Goal: Task Accomplishment & Management: Complete application form

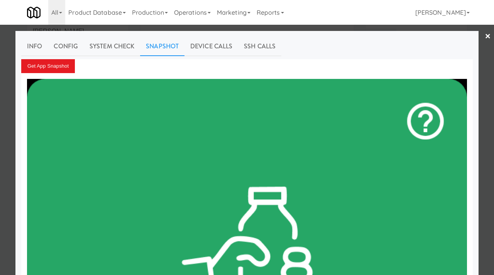
scroll to position [19, 0]
click at [9, 89] on div at bounding box center [247, 137] width 494 height 275
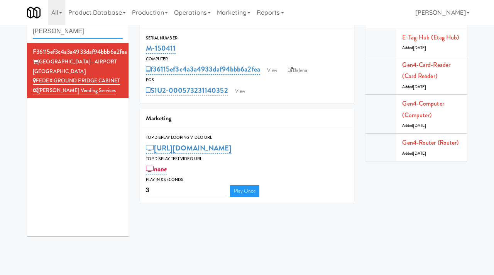
drag, startPoint x: 78, startPoint y: 31, endPoint x: 28, endPoint y: 32, distance: 50.6
click at [28, 32] on div "Cabinets tredo" at bounding box center [78, 26] width 102 height 34
type input "rowan"
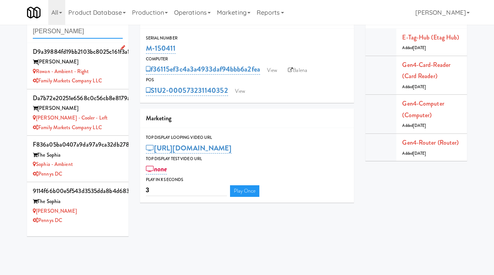
scroll to position [25, 0]
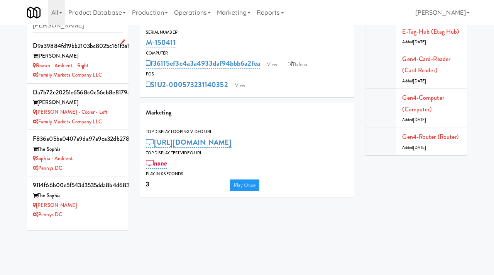
click at [119, 71] on div "Family Markets Company LLC" at bounding box center [78, 75] width 90 height 10
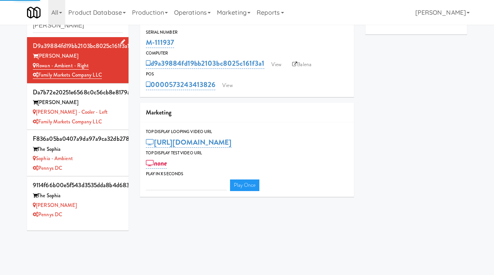
type input "3"
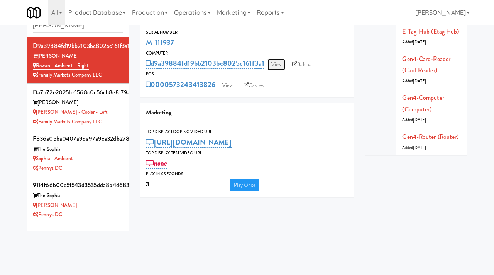
click at [280, 67] on link "View" at bounding box center [277, 65] width 18 height 12
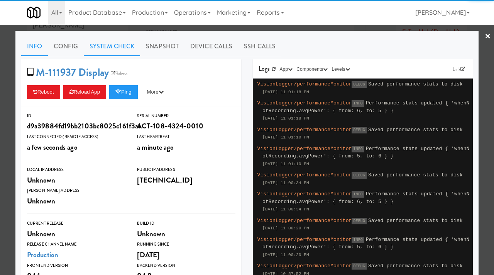
click at [104, 42] on link "System Check" at bounding box center [112, 46] width 56 height 19
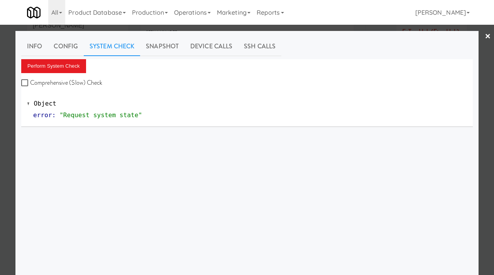
click at [66, 73] on div "Perform System Check Comprehensive (Slow) Check" at bounding box center [247, 73] width 452 height 29
click at [65, 66] on button "Perform System Check" at bounding box center [53, 66] width 65 height 14
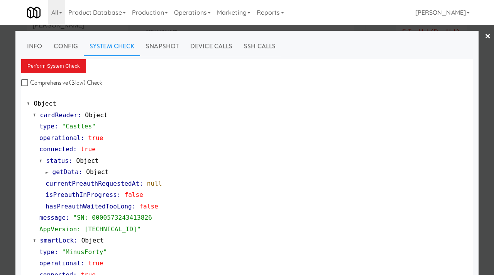
click at [1, 142] on div at bounding box center [247, 137] width 494 height 275
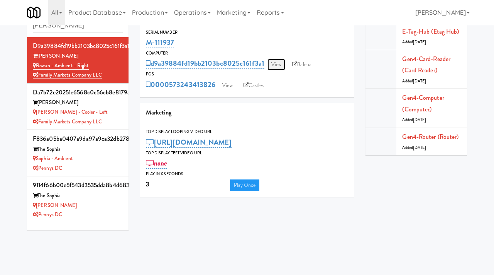
click at [277, 64] on link "View" at bounding box center [277, 65] width 18 height 12
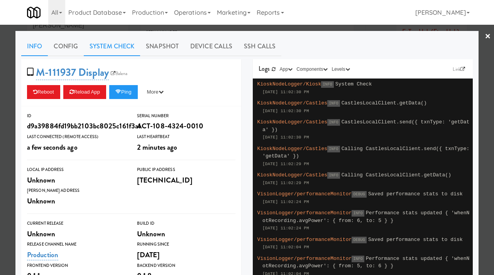
click at [119, 46] on link "System Check" at bounding box center [112, 46] width 56 height 19
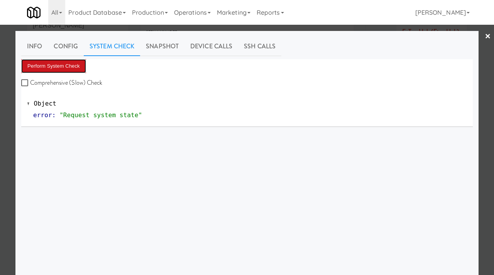
click at [61, 69] on button "Perform System Check" at bounding box center [53, 66] width 65 height 14
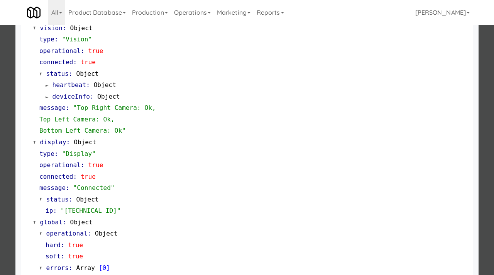
scroll to position [325, 0]
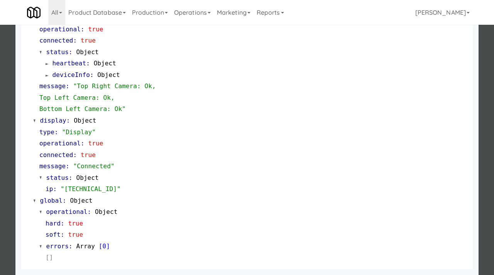
click at [7, 183] on div at bounding box center [247, 137] width 494 height 275
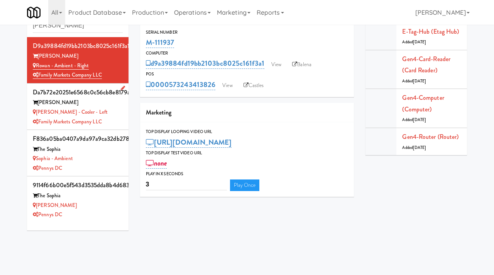
click at [123, 116] on li "da7b72e20251e6568c0c56cb8e8179af Rowan Rowan - Cooler - Left Family Markets Com…" at bounding box center [78, 106] width 102 height 46
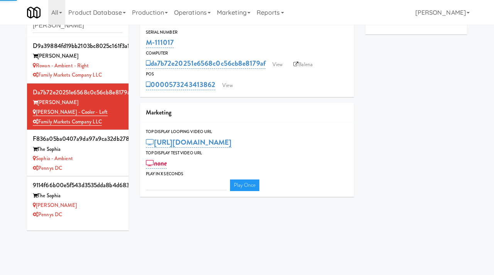
type input "3"
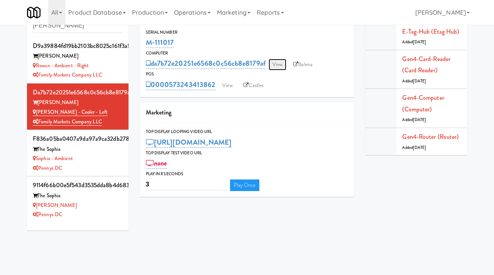
click at [270, 62] on link "View" at bounding box center [278, 65] width 18 height 12
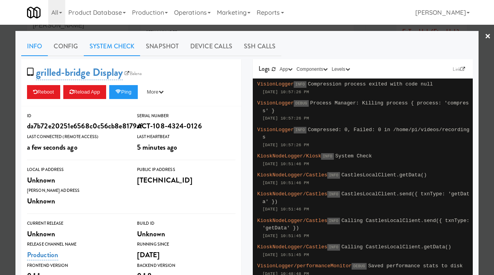
click at [117, 44] on link "System Check" at bounding box center [112, 46] width 56 height 19
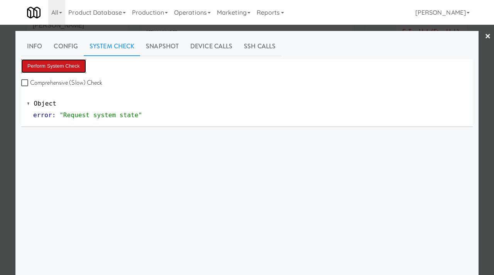
click at [53, 67] on button "Perform System Check" at bounding box center [53, 66] width 65 height 14
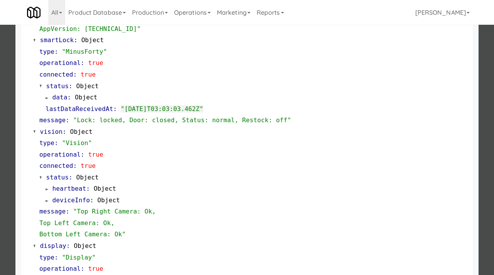
scroll to position [247, 0]
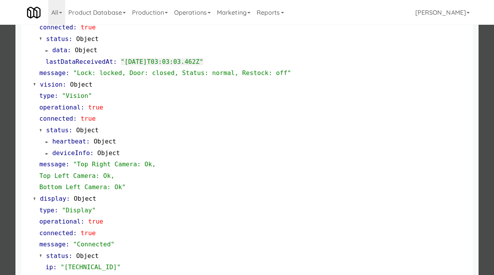
click at [7, 192] on div at bounding box center [247, 137] width 494 height 275
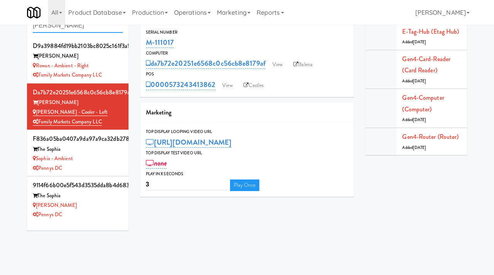
click at [66, 25] on input "rowan" at bounding box center [78, 26] width 90 height 14
type input "K"
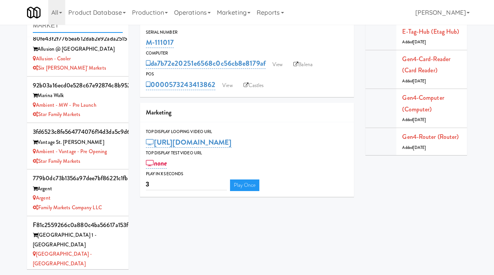
scroll to position [292, 0]
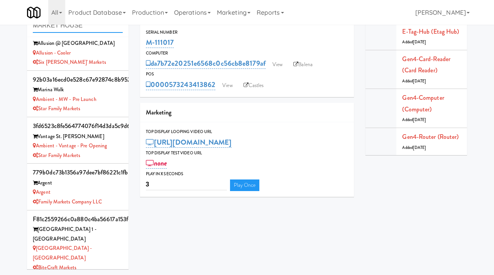
type input "MARKET HOUSE"
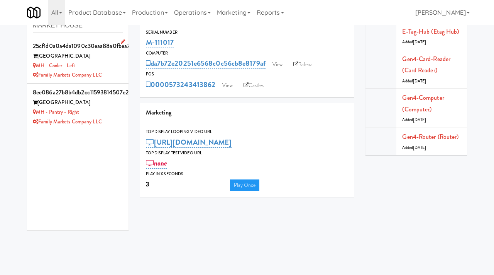
click at [116, 73] on div "Family Markets Company LLC" at bounding box center [78, 75] width 90 height 10
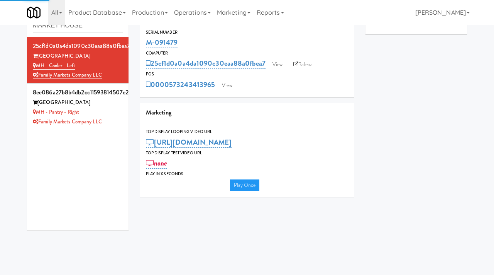
type input "3"
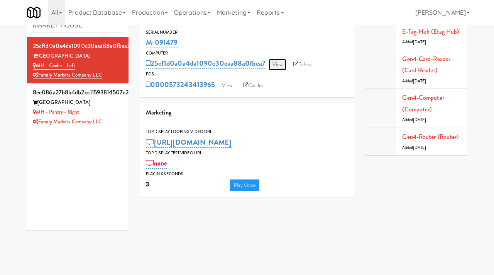
click at [273, 62] on link "View" at bounding box center [278, 65] width 18 height 12
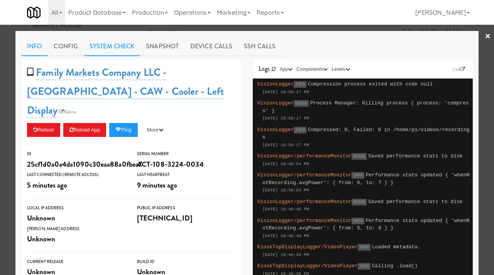
click at [107, 42] on link "System Check" at bounding box center [112, 46] width 56 height 19
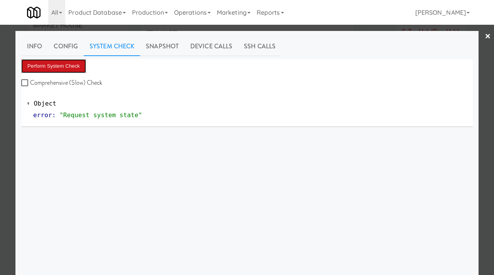
click at [47, 66] on button "Perform System Check" at bounding box center [53, 66] width 65 height 14
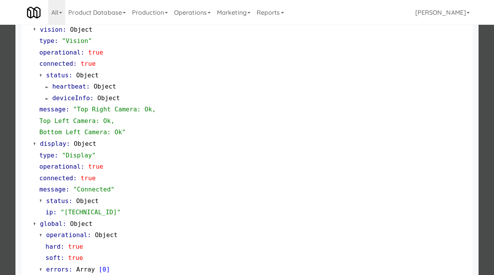
scroll to position [325, 0]
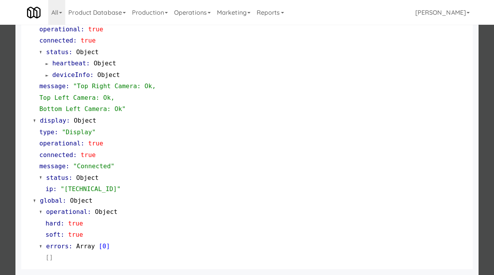
click at [1, 201] on div at bounding box center [247, 137] width 494 height 275
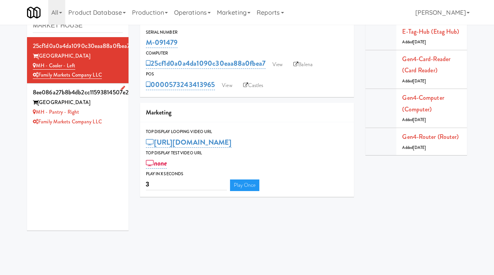
click at [116, 116] on div "MH - Pantry - Right" at bounding box center [78, 112] width 90 height 10
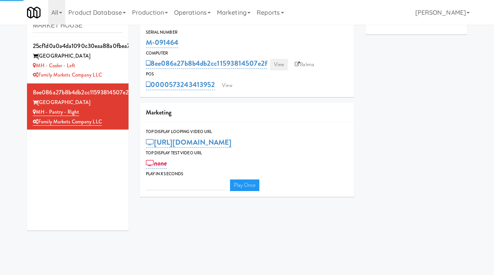
type input "3"
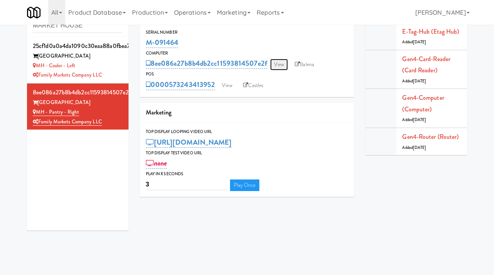
click at [282, 63] on link "View" at bounding box center [279, 65] width 18 height 12
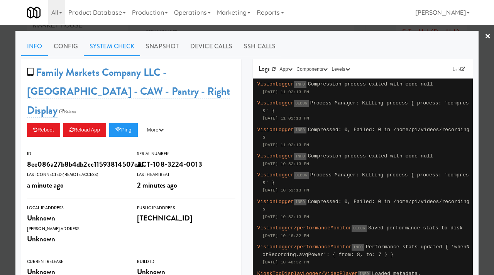
click at [109, 44] on link "System Check" at bounding box center [112, 46] width 56 height 19
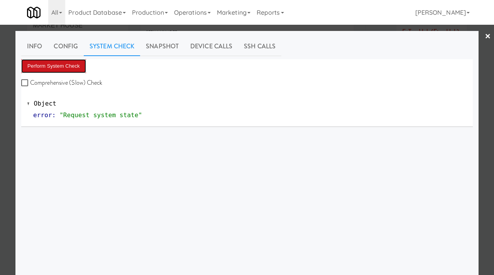
click at [59, 66] on button "Perform System Check" at bounding box center [53, 66] width 65 height 14
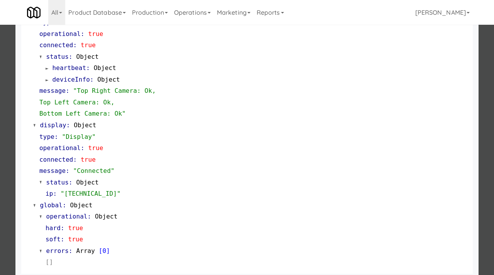
scroll to position [325, 0]
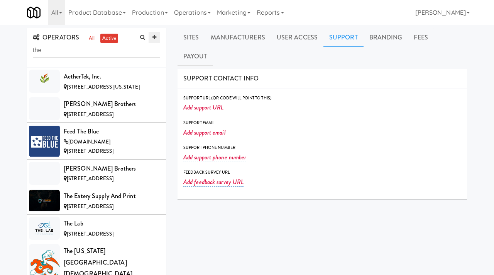
click at [153, 38] on icon at bounding box center [155, 37] width 4 height 5
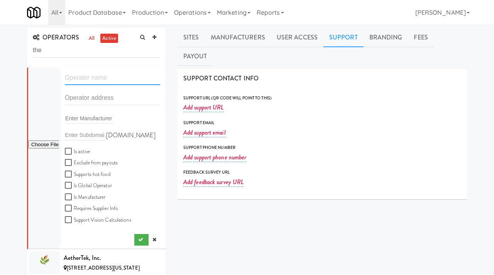
click at [80, 78] on input "text" at bounding box center [112, 78] width 95 height 14
paste input "F.J.V Beverage & Delivery"
type input "F.J.V Beverage & Delivery"
click at [98, 102] on input "text" at bounding box center [112, 98] width 95 height 14
paste input "87-17 78th"
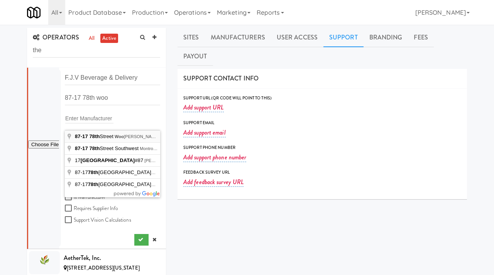
type input "87-17 78th Street, Woodhaven, NY, USA"
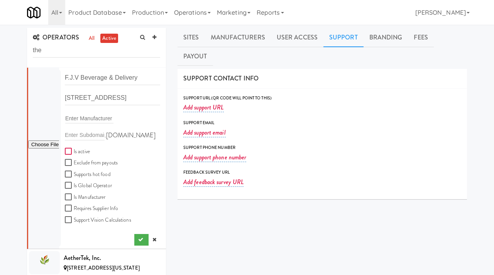
click at [70, 151] on input "Is active" at bounding box center [69, 151] width 9 height 6
checkbox input "true"
click at [42, 144] on input "file" at bounding box center [43, 145] width 31 height 10
type input "C:\fakepath\4908f9f7-fdfe-4c87-af1c-8a6c922dd618-0-2logo___dark_icon__270_x_270…"
click at [135, 234] on button "submit" at bounding box center [141, 240] width 14 height 12
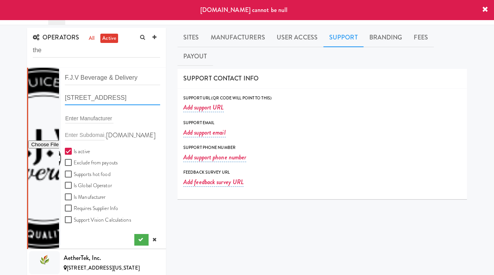
click at [126, 97] on input "87-17 78th Street, Woodhaven, NY, USA" at bounding box center [112, 98] width 95 height 14
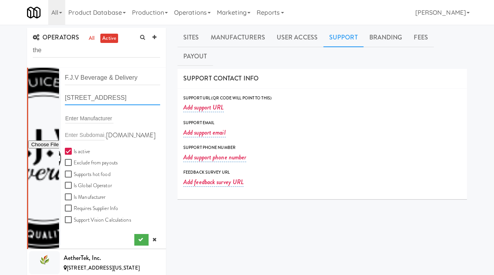
paste input "text"
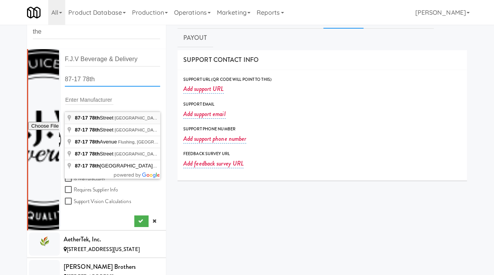
scroll to position [20, 0]
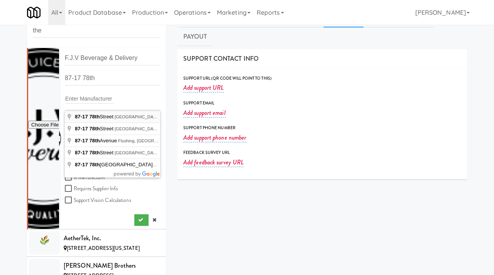
type input "87-17 78th Street, Brooklyn, NY, USA"
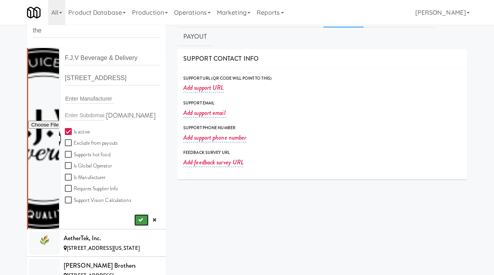
click at [139, 220] on icon "submit" at bounding box center [140, 219] width 5 height 5
click at [155, 221] on icon at bounding box center [155, 219] width 4 height 5
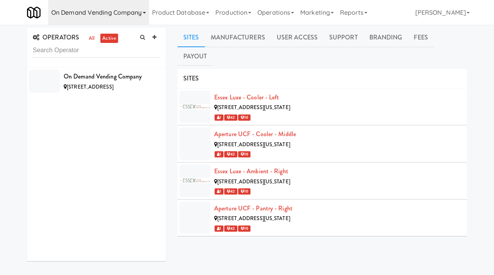
click at [138, 9] on link "On Demand Vending Company" at bounding box center [98, 12] width 101 height 25
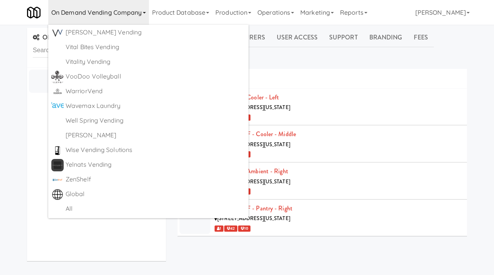
scroll to position [65, 0]
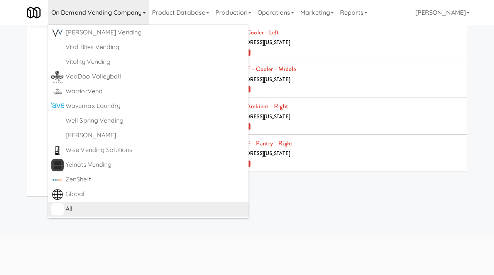
click at [85, 212] on div "All" at bounding box center [156, 209] width 180 height 12
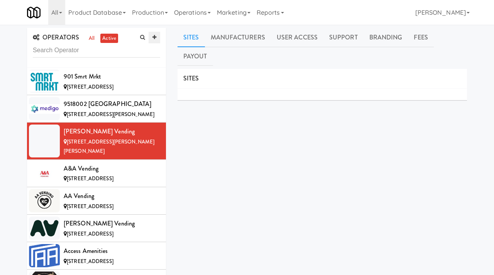
click at [155, 38] on icon at bounding box center [155, 37] width 4 height 5
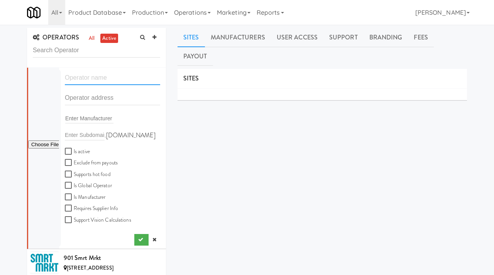
click at [80, 79] on input "text" at bounding box center [112, 78] width 95 height 14
paste input "F.J.V Beverage & Delivery"
type input "F.J.V Beverage & Delivery"
click at [50, 144] on input "file" at bounding box center [43, 145] width 31 height 10
type input "C:\fakepath\4908f9f7-fdfe-4c87-af1c-8a6c922dd618-0-2logo___dark_icon__270_x_270…"
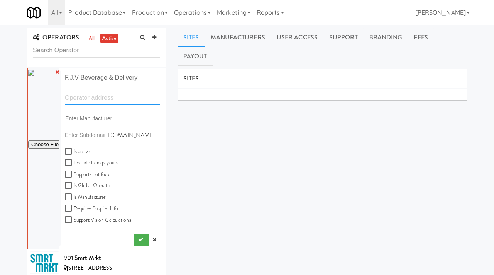
click at [91, 94] on input "text" at bounding box center [112, 98] width 95 height 14
paste input "87-17 78th"
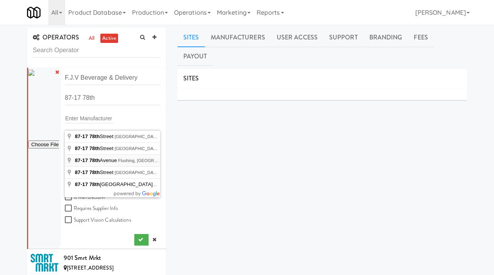
type input "87-17 78th Avenue, Flushing, NY, USA"
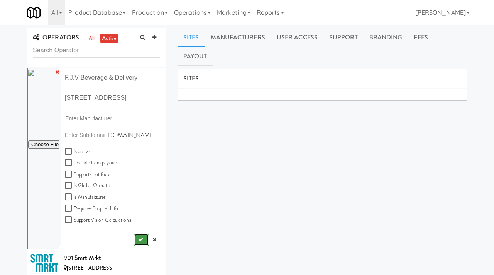
click at [141, 237] on icon "submit" at bounding box center [140, 239] width 5 height 5
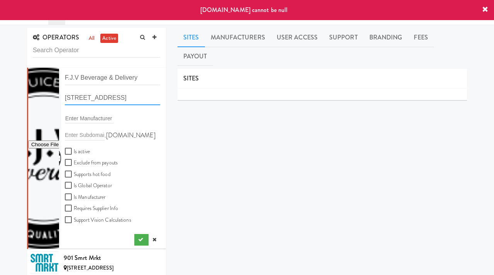
click at [121, 103] on input "87-17 78th Avenue, Flushing, NY, USA" at bounding box center [112, 98] width 95 height 14
paste input "text"
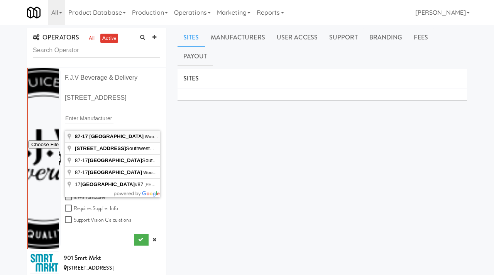
type input "87-17 78th Street, Woodhaven, NY, USA"
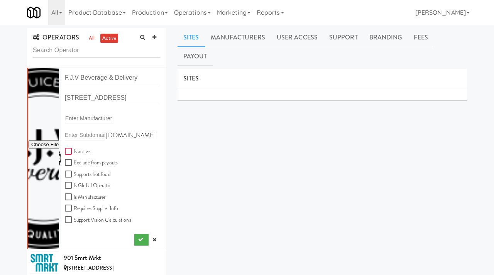
click at [70, 151] on input "Is active" at bounding box center [69, 151] width 9 height 6
checkbox input "true"
click at [139, 237] on icon "submit" at bounding box center [140, 239] width 5 height 5
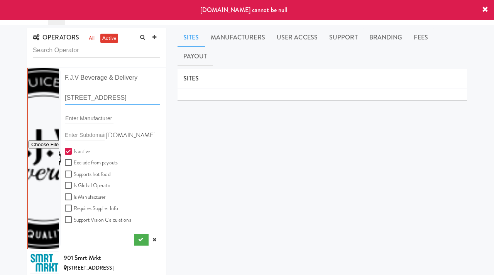
click at [115, 93] on input "87-17 78th Street, Woodhaven, NY, USA" at bounding box center [112, 98] width 95 height 14
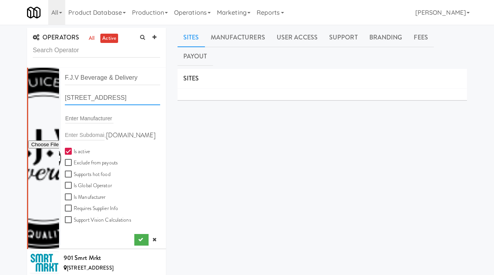
paste input "text"
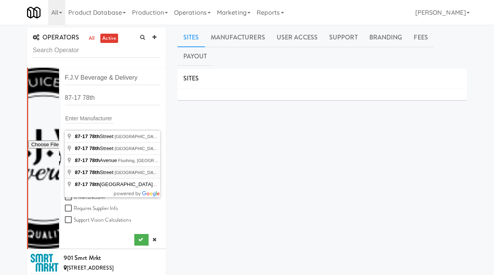
type input "87-17 78th Street, Sea Isle City, NJ, USA"
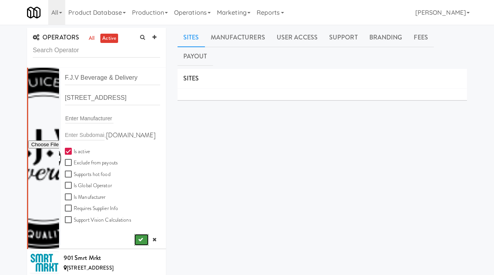
click at [138, 239] on icon "submit" at bounding box center [140, 239] width 5 height 5
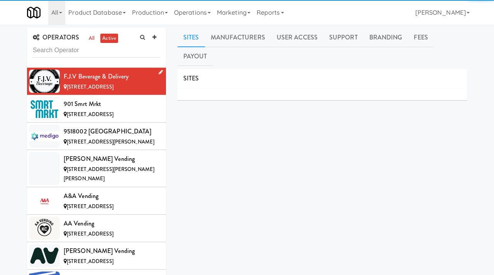
click at [160, 72] on icon at bounding box center [161, 72] width 4 height 5
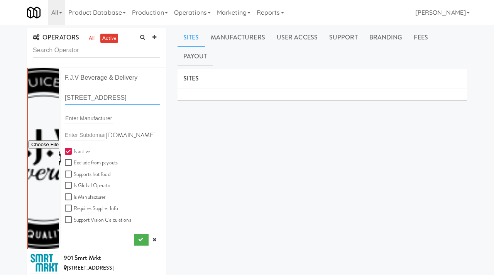
click at [120, 96] on input "87 78th St, Sea Isle City NJ" at bounding box center [112, 98] width 95 height 14
paste input "-17 78th"
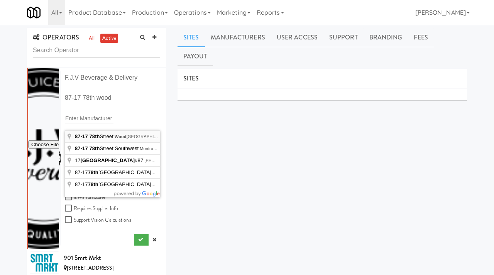
type input "87-17 78th Street, Woodhaven, NY, USA"
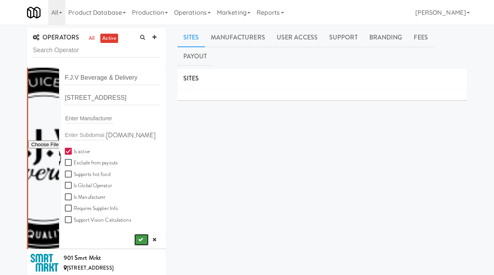
click at [138, 240] on icon "submit" at bounding box center [140, 239] width 5 height 5
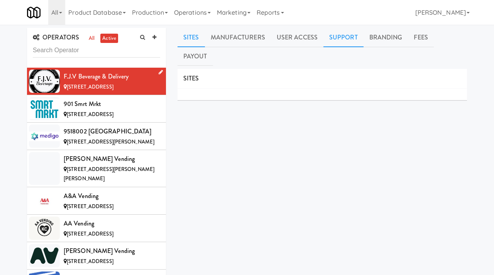
click at [324, 35] on link "Support" at bounding box center [344, 37] width 40 height 19
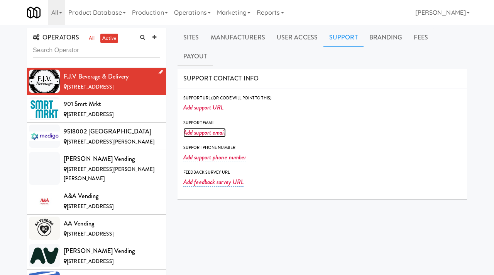
click at [204, 128] on link "Add support email" at bounding box center [205, 132] width 42 height 9
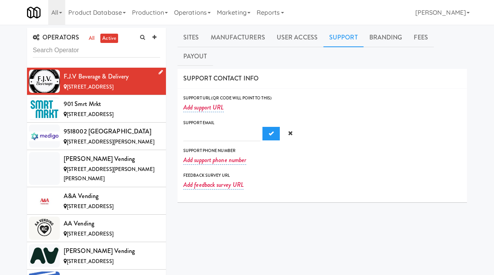
click at [208, 127] on input "text" at bounding box center [222, 134] width 77 height 14
type input "frank@fjvbeverage.com"
click at [269, 131] on span "Submit" at bounding box center [271, 133] width 5 height 5
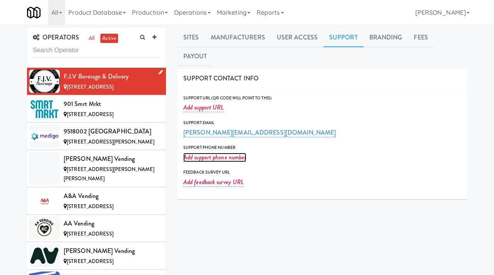
click at [195, 153] on link "Add support phone number" at bounding box center [215, 157] width 63 height 9
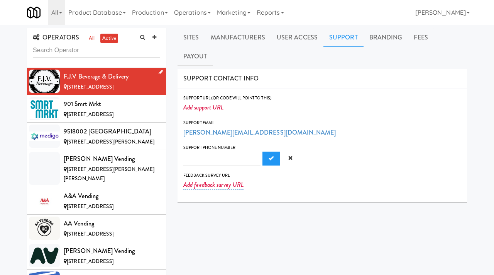
click at [195, 151] on input "text" at bounding box center [222, 158] width 77 height 14
type input "7183211717"
click at [263, 151] on button "Submit" at bounding box center [271, 158] width 17 height 14
click at [153, 39] on icon at bounding box center [155, 37] width 4 height 5
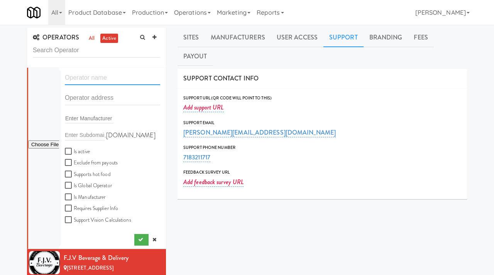
click at [91, 76] on input "text" at bounding box center [112, 78] width 95 height 14
paste input "Thrive Communities"
type input "Thrive Communities"
click at [90, 99] on input "text" at bounding box center [112, 98] width 95 height 14
paste input "13001 S 48th Street"
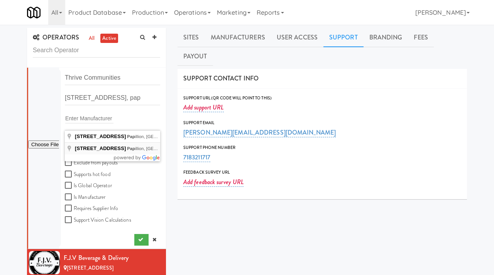
type input "13001 S 48th St, Papillion, NE, USA"
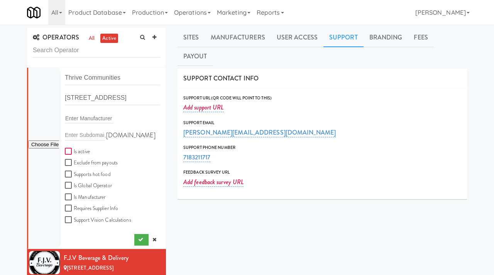
click at [70, 148] on input "Is active" at bounding box center [69, 151] width 9 height 6
checkbox input "true"
click at [138, 235] on button "submit" at bounding box center [141, 240] width 14 height 12
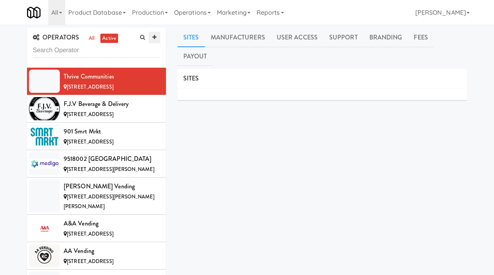
click at [151, 37] on link at bounding box center [155, 38] width 12 height 12
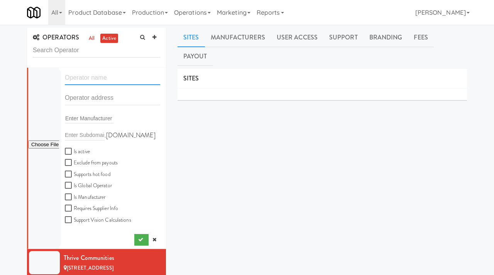
click at [77, 75] on input "text" at bounding box center [112, 78] width 95 height 14
paste input "AutoMunch"
type input "AutoMunch"
click at [90, 100] on input "text" at bounding box center [112, 98] width 95 height 14
paste input "10314 N Bravo Ave"
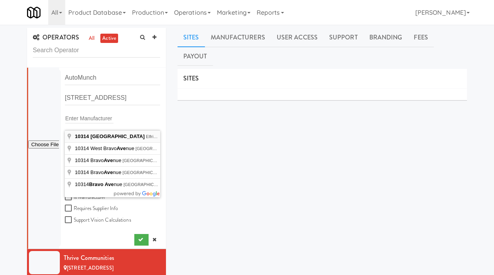
type input "10314 North Bravo Avenue, Elfrida, AZ, USA"
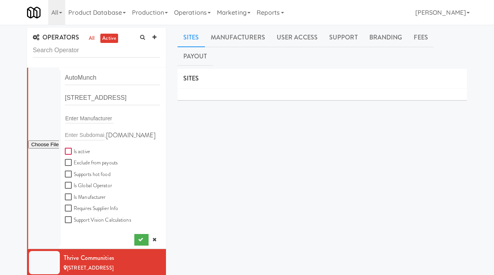
click at [69, 152] on input "Is active" at bounding box center [69, 151] width 9 height 6
checkbox input "true"
click at [48, 144] on input "file" at bounding box center [43, 145] width 31 height 10
type input "C:\fakepath\f02a7cc0-494c-4a4c-8e4f-bafce60212ec-0-2logo___dark_icon__270_x_270…"
click at [136, 241] on button "submit" at bounding box center [141, 240] width 14 height 12
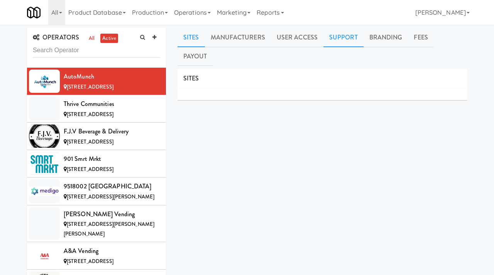
click at [340, 41] on link "Support" at bounding box center [344, 37] width 40 height 19
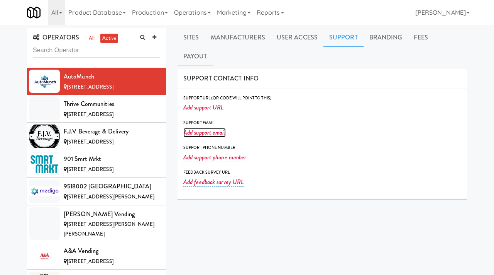
click at [202, 128] on link "Add support email" at bounding box center [205, 132] width 42 height 9
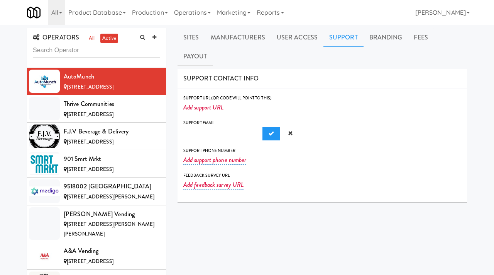
click at [209, 127] on input "text" at bounding box center [222, 134] width 77 height 14
type input "nickshaver46@gmail.com"
click at [263, 127] on button "Submit" at bounding box center [271, 134] width 17 height 14
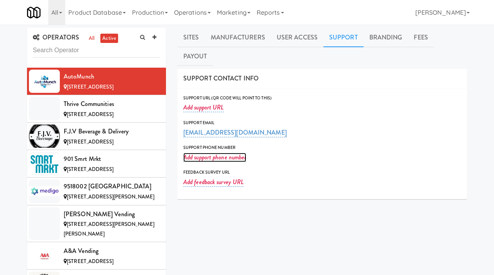
click at [211, 153] on link "Add support phone number" at bounding box center [215, 157] width 63 height 9
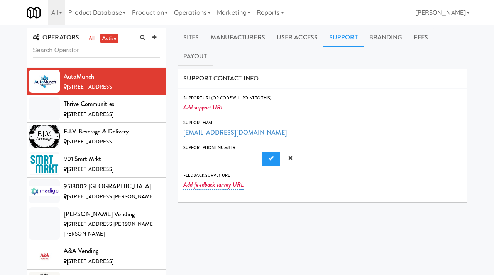
click at [204, 151] on input "text" at bounding box center [222, 158] width 77 height 14
type input "5205088936"
click at [269, 155] on span "Submit" at bounding box center [271, 157] width 5 height 5
click at [156, 37] on icon at bounding box center [155, 37] width 4 height 5
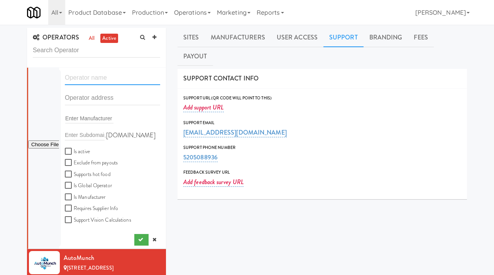
click at [89, 76] on input "text" at bounding box center [112, 78] width 95 height 14
paste input "Joyful Vending"
type input "Joyful Vending"
click at [93, 99] on input "text" at bounding box center [112, 98] width 95 height 14
paste input "3800 BENDALE RD"
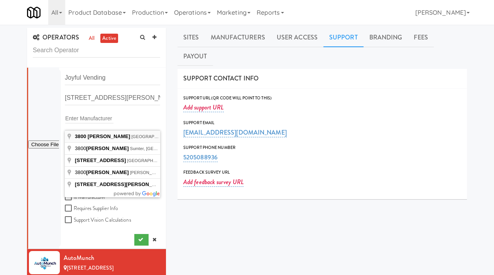
type input "3800 Bendale Rd, Benbrook, TX, USA"
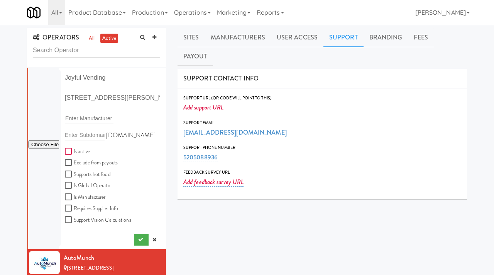
click at [70, 149] on input "Is active" at bounding box center [69, 151] width 9 height 6
checkbox input "true"
click at [44, 144] on input "file" at bounding box center [43, 145] width 31 height 10
type input "C:\fakepath\9061e6d4-2a95-435c-9b5b-8428fc07c5f6-0-2logo___dark_icon__270_x_270…"
click at [140, 237] on icon "submit" at bounding box center [140, 239] width 5 height 5
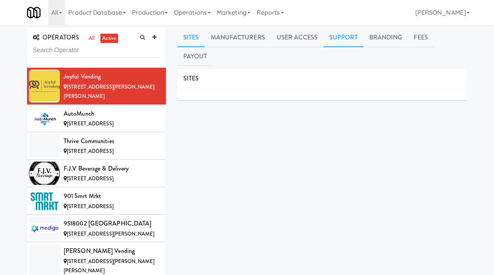
click at [336, 36] on link "Support" at bounding box center [344, 37] width 40 height 19
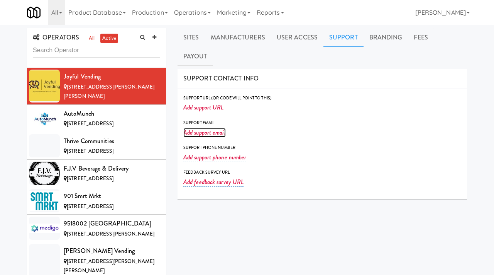
click at [205, 128] on link "Add support email" at bounding box center [205, 132] width 42 height 9
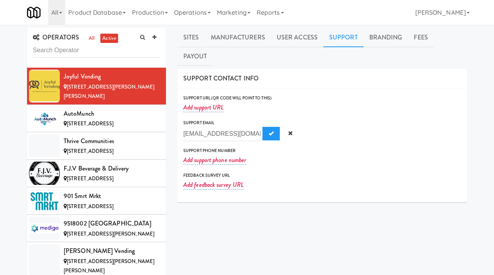
scroll to position [0, 4]
type input "Joyful.Vending@mail.com"
click at [269, 131] on span "Submit" at bounding box center [271, 133] width 5 height 5
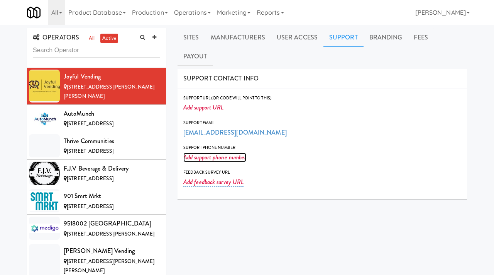
click at [209, 153] on link "Add support phone number" at bounding box center [215, 157] width 63 height 9
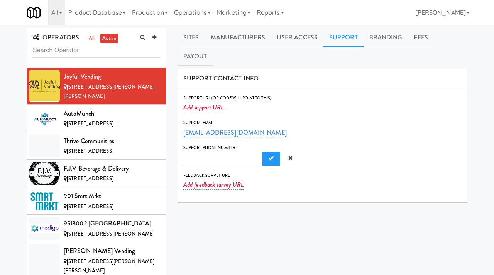
click at [192, 151] on input "text" at bounding box center [222, 158] width 77 height 14
type input "817-371-7605"
click at [269, 155] on span "Submit" at bounding box center [271, 157] width 5 height 5
